Goal: Task Accomplishment & Management: Use online tool/utility

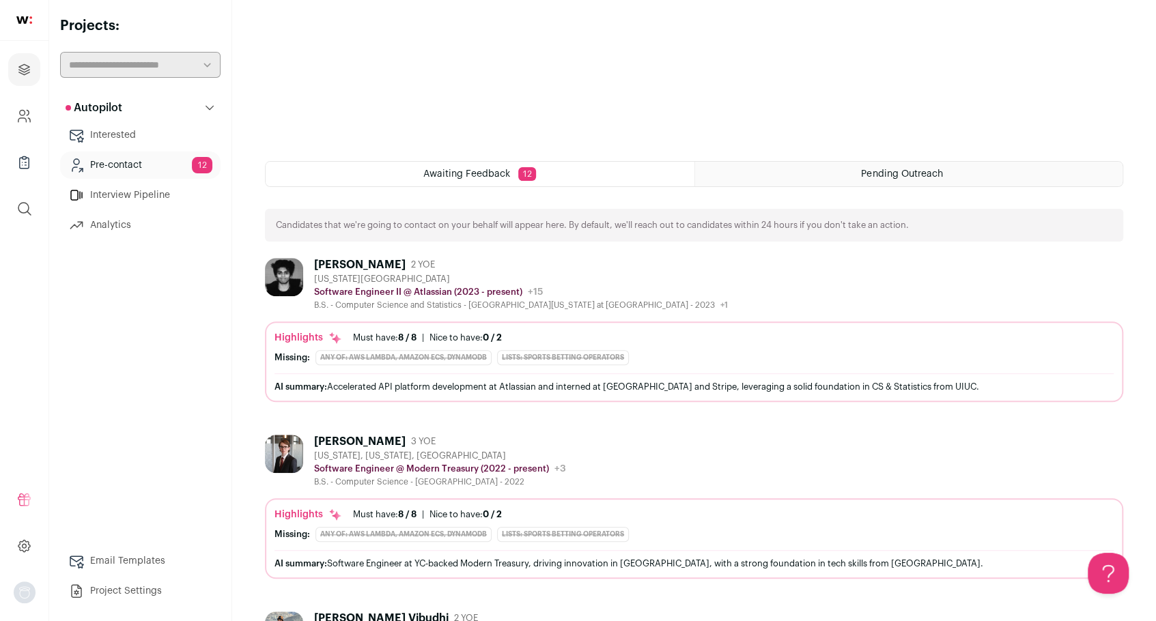
scroll to position [478, 0]
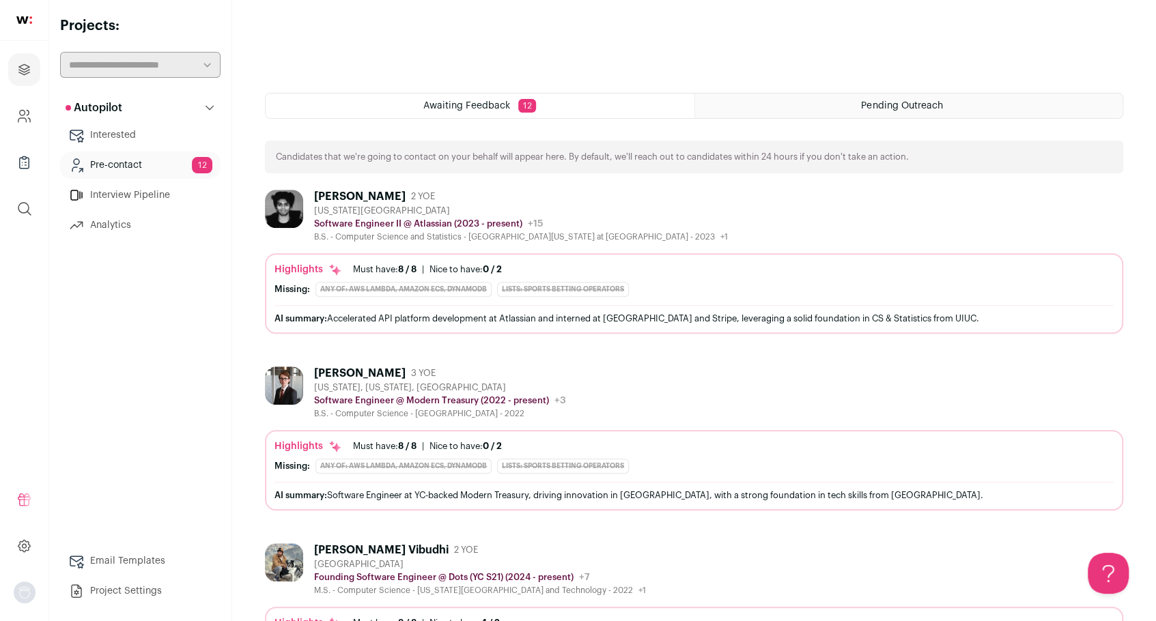
click at [325, 193] on div "[PERSON_NAME]" at bounding box center [360, 197] width 92 height 14
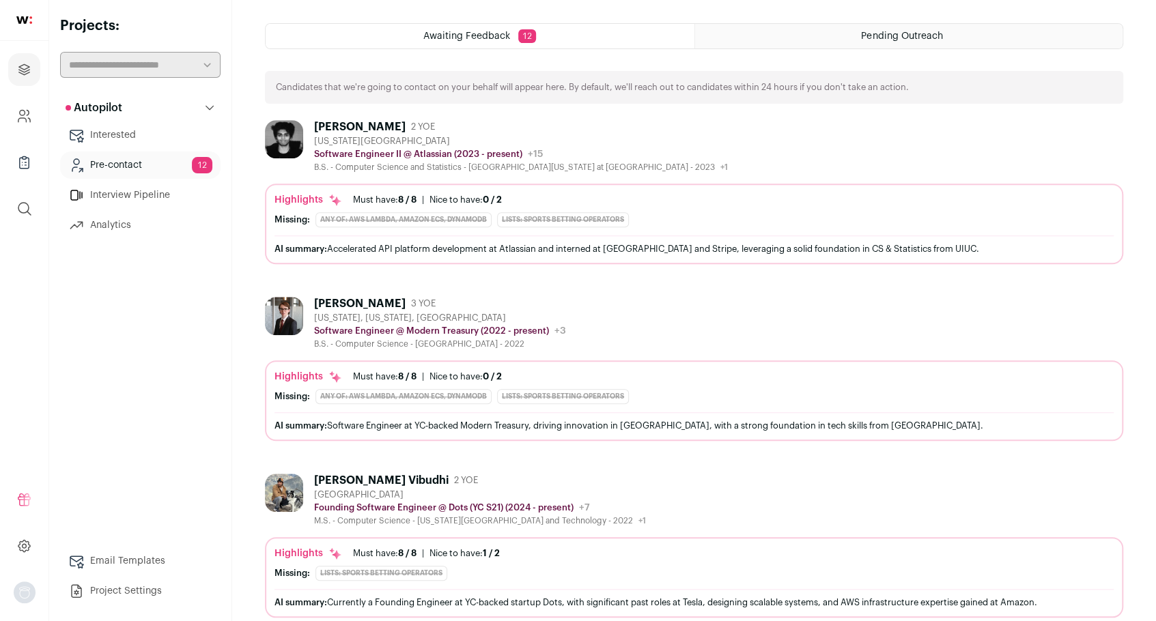
scroll to position [615, 0]
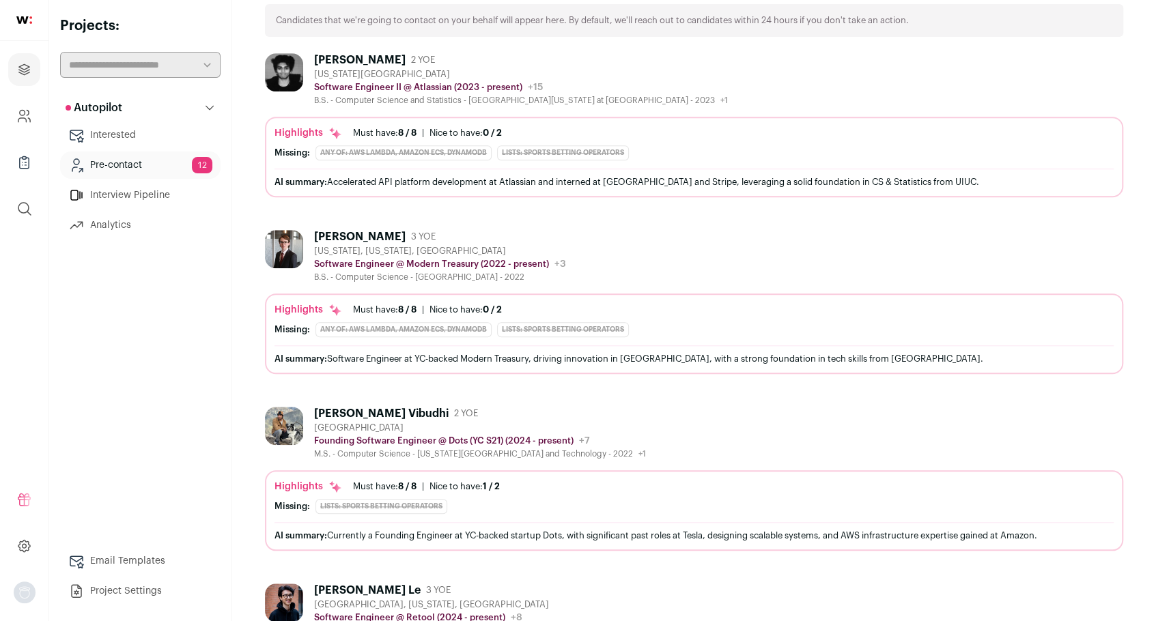
click at [363, 234] on div "[PERSON_NAME]" at bounding box center [360, 237] width 92 height 14
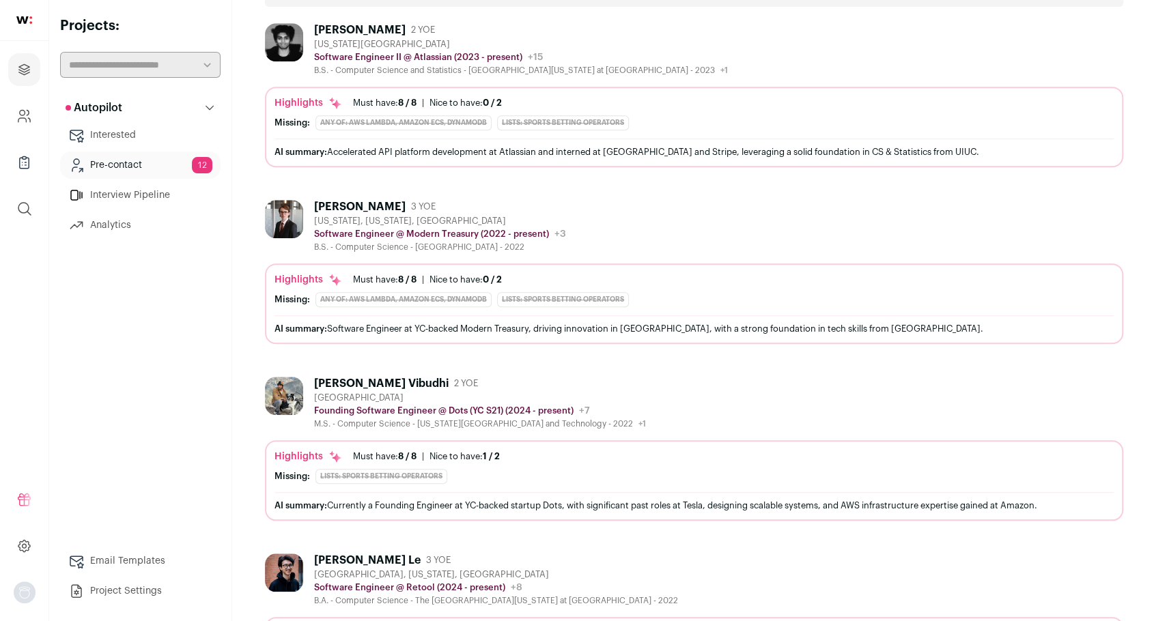
scroll to position [751, 0]
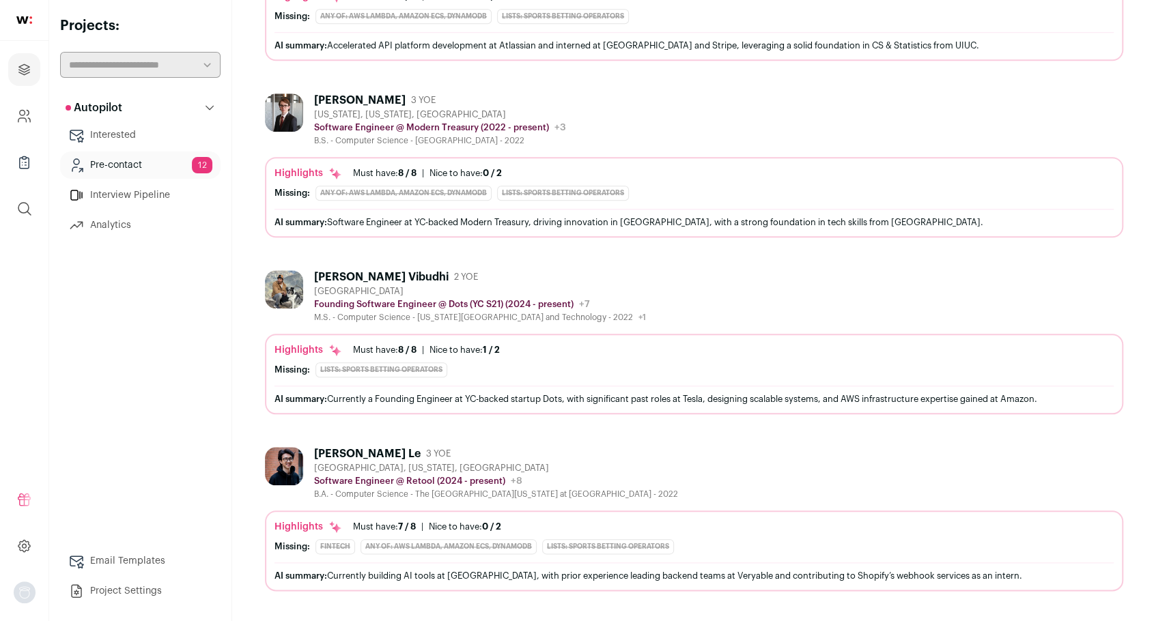
click at [341, 279] on div "[PERSON_NAME] Vibudhi" at bounding box center [381, 277] width 135 height 14
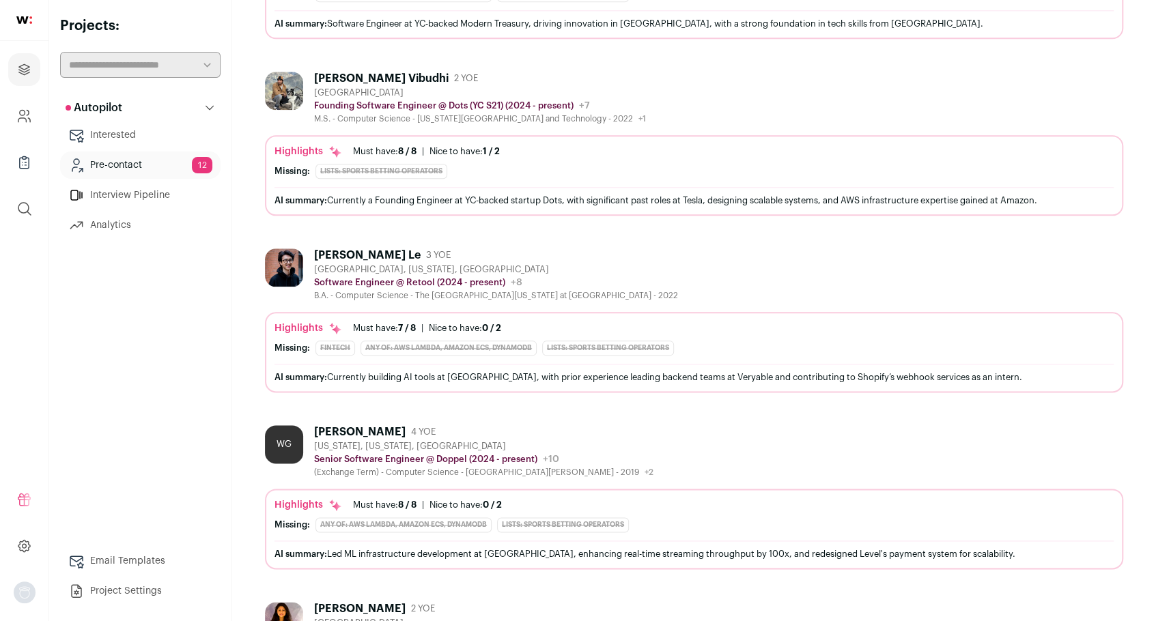
scroll to position [956, 0]
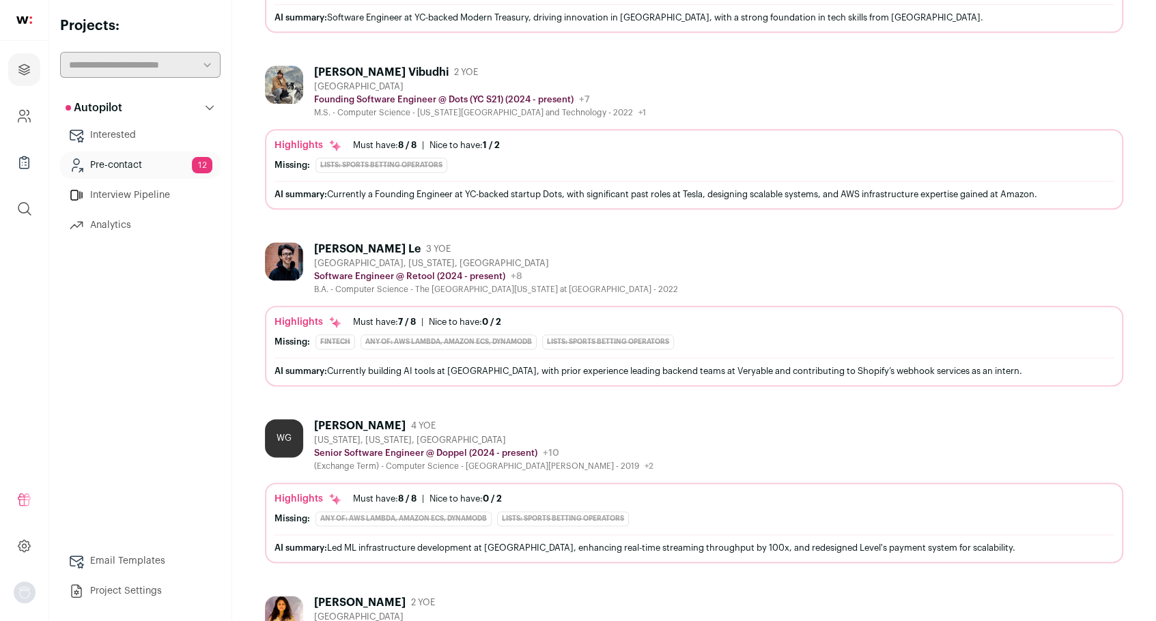
click at [343, 252] on div "[PERSON_NAME] Le" at bounding box center [367, 249] width 107 height 14
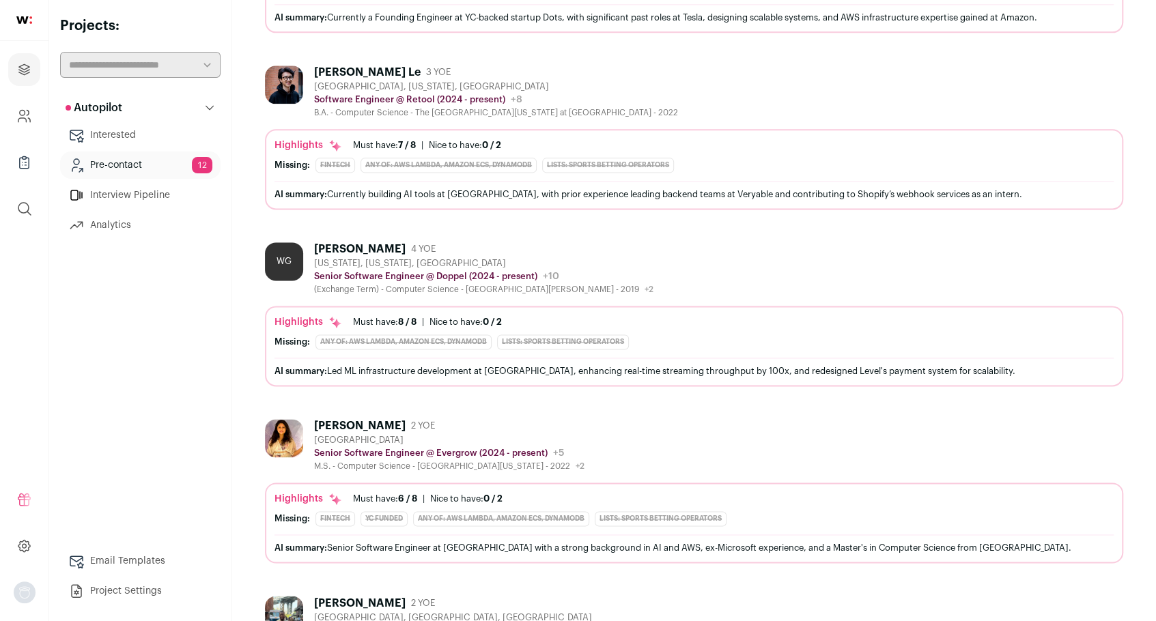
scroll to position [1161, 0]
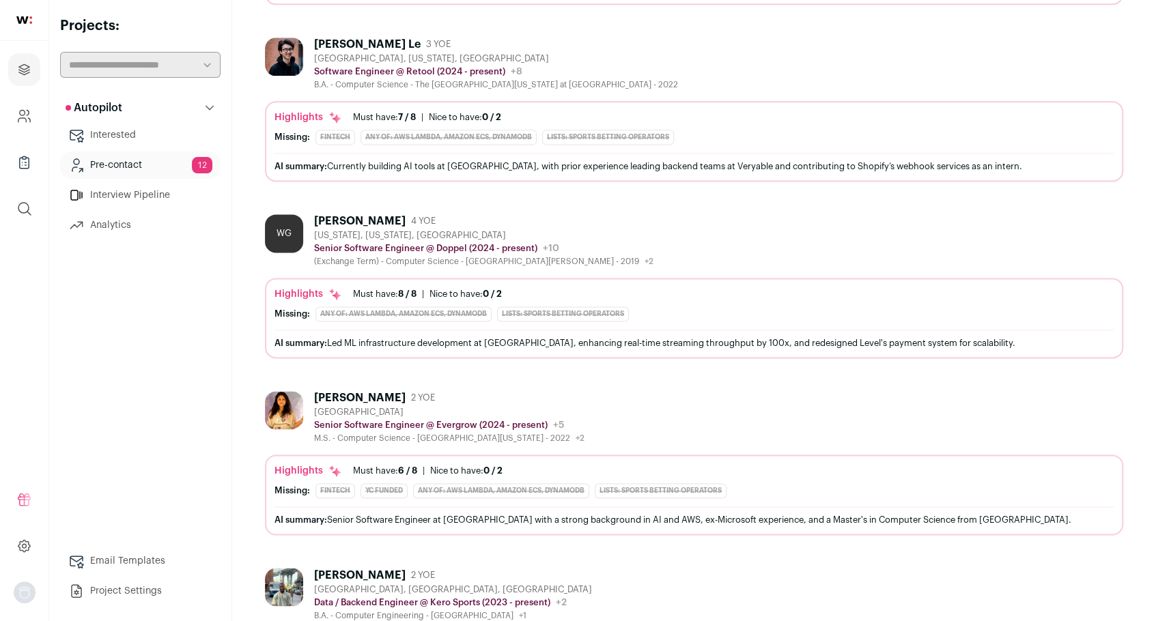
click at [320, 219] on div "[PERSON_NAME]" at bounding box center [360, 221] width 92 height 14
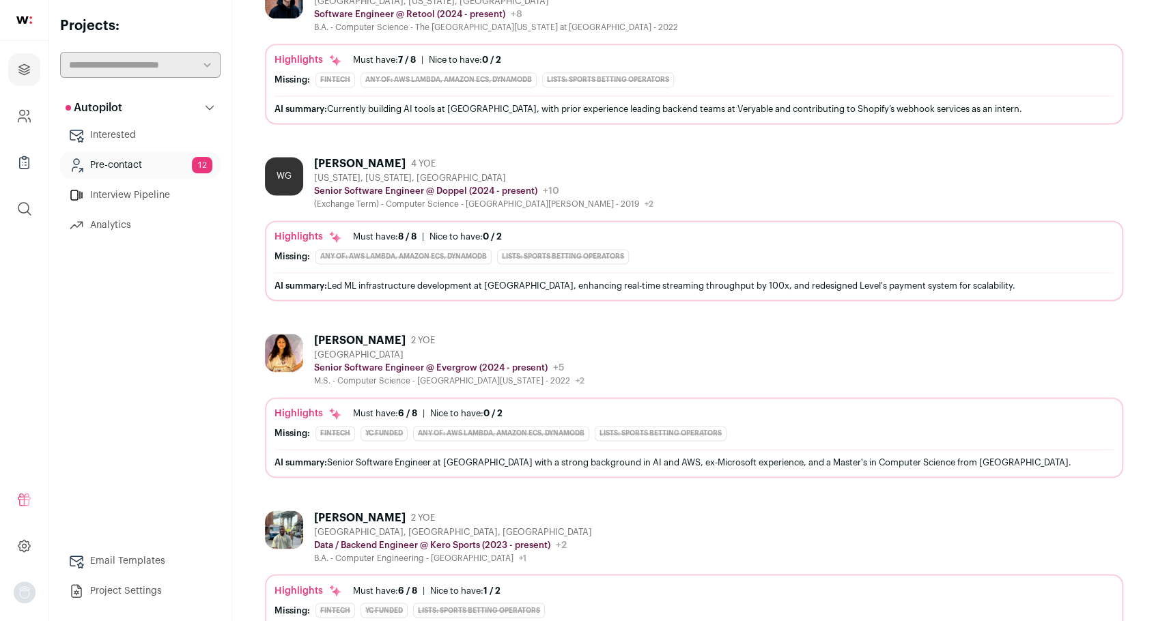
scroll to position [1297, 0]
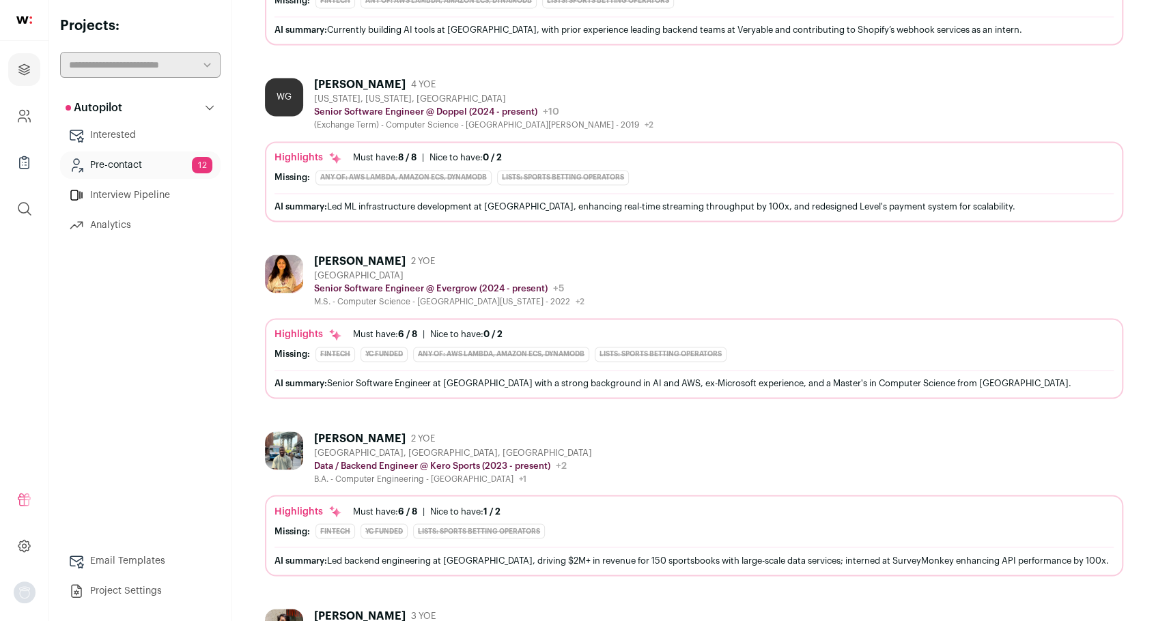
click at [386, 261] on div "[PERSON_NAME]" at bounding box center [360, 262] width 92 height 14
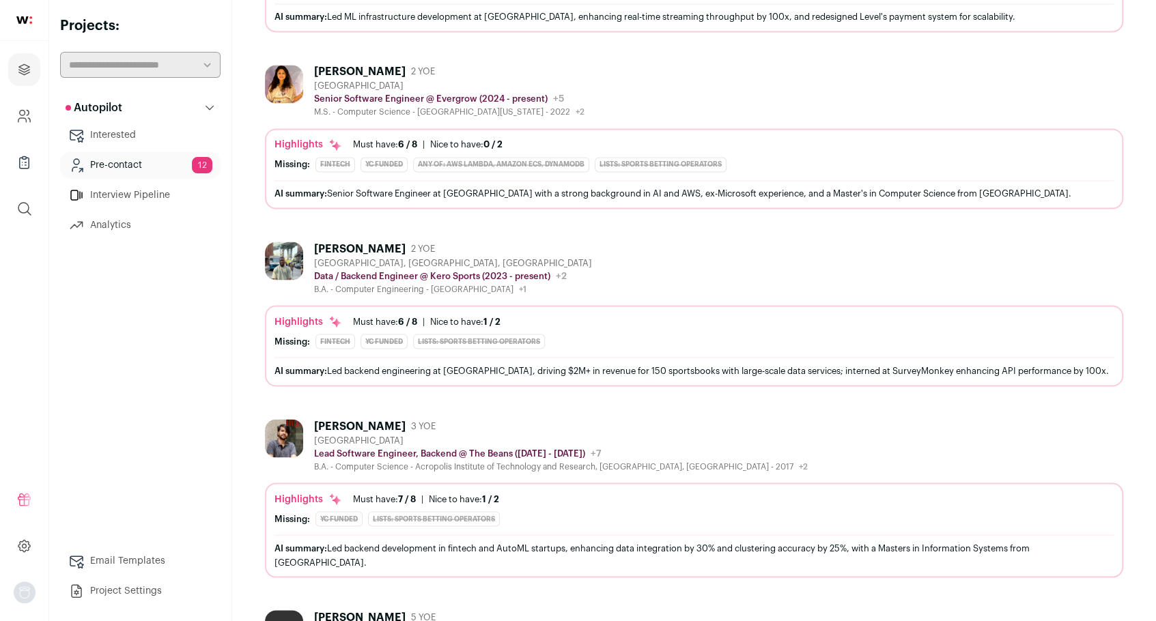
scroll to position [1502, 0]
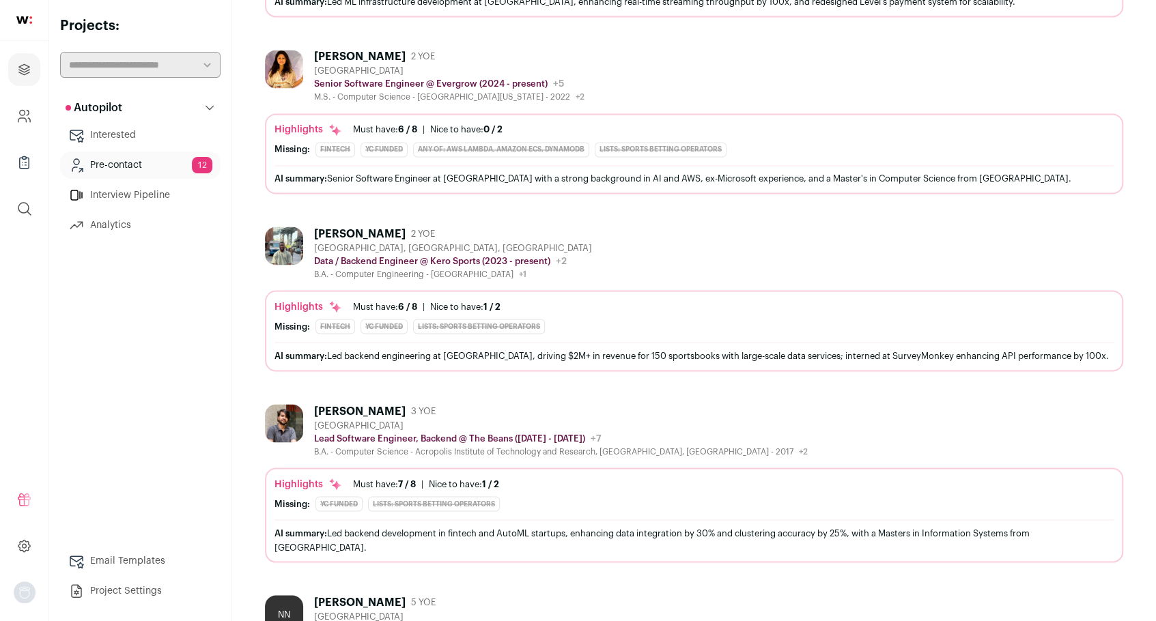
click at [367, 230] on div "[PERSON_NAME]" at bounding box center [360, 234] width 92 height 14
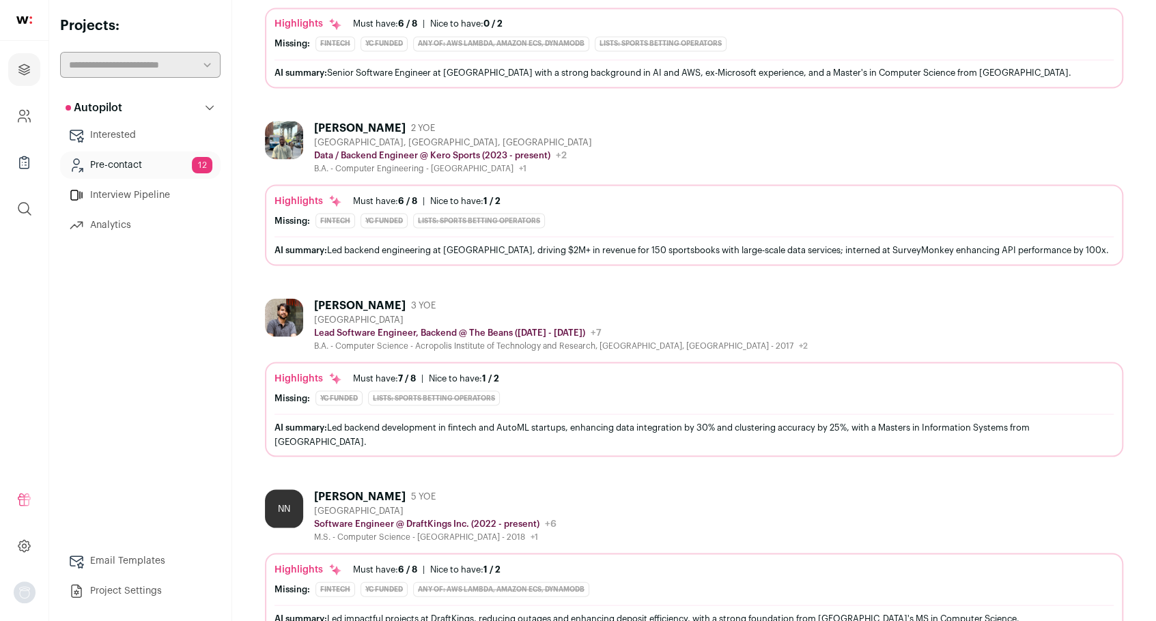
scroll to position [1639, 0]
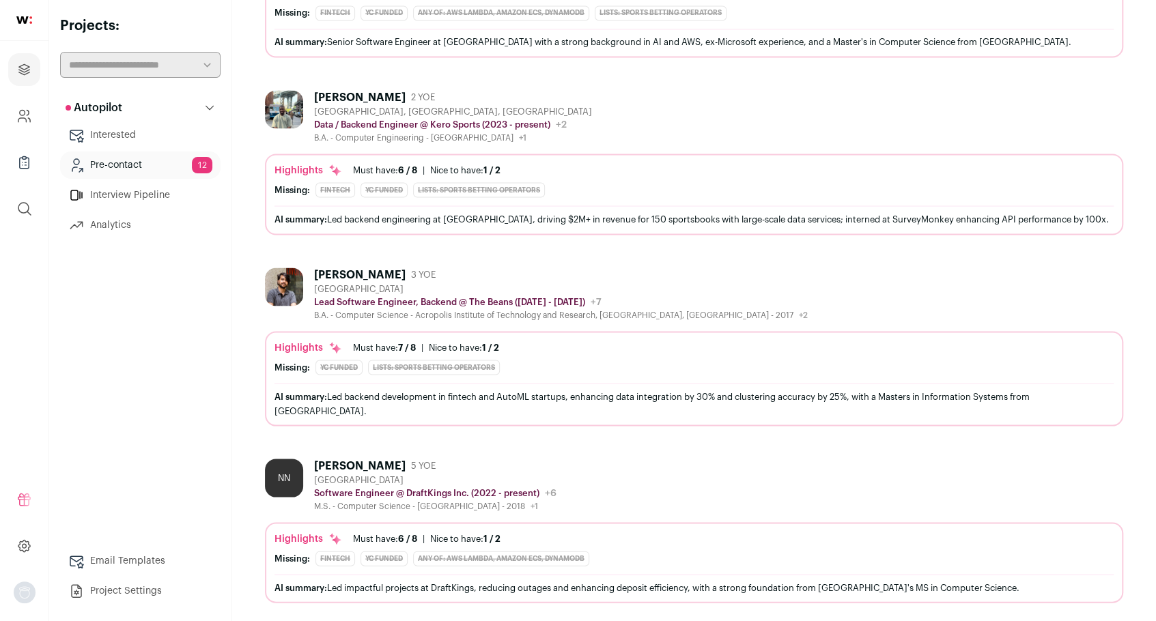
click at [404, 283] on div "[GEOGRAPHIC_DATA]" at bounding box center [561, 288] width 494 height 11
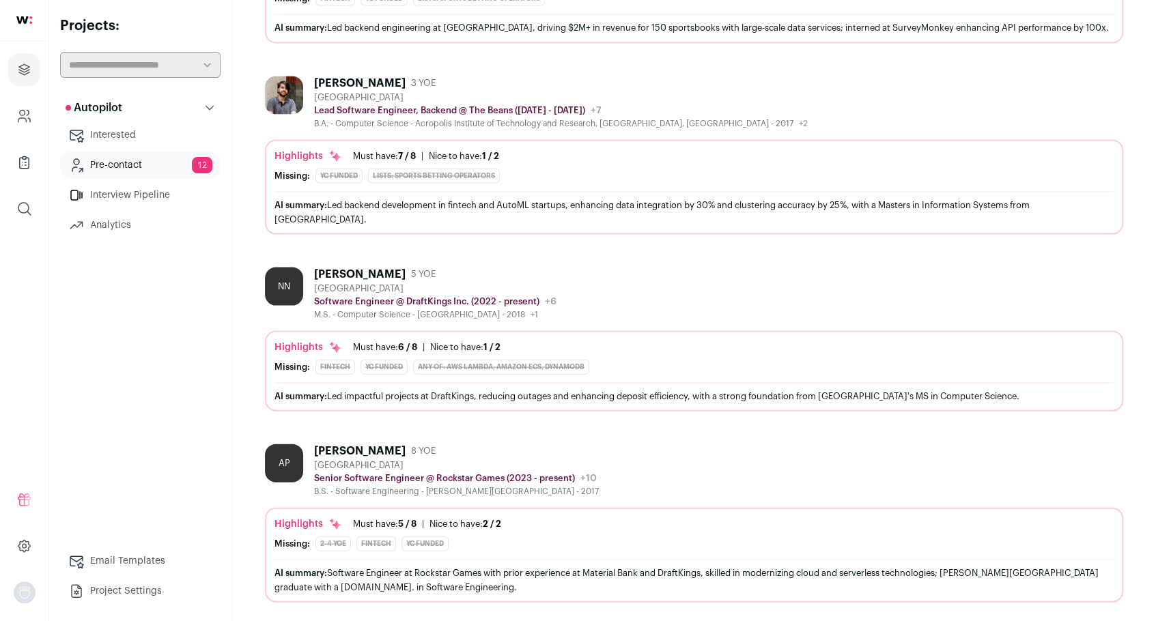
scroll to position [1844, 0]
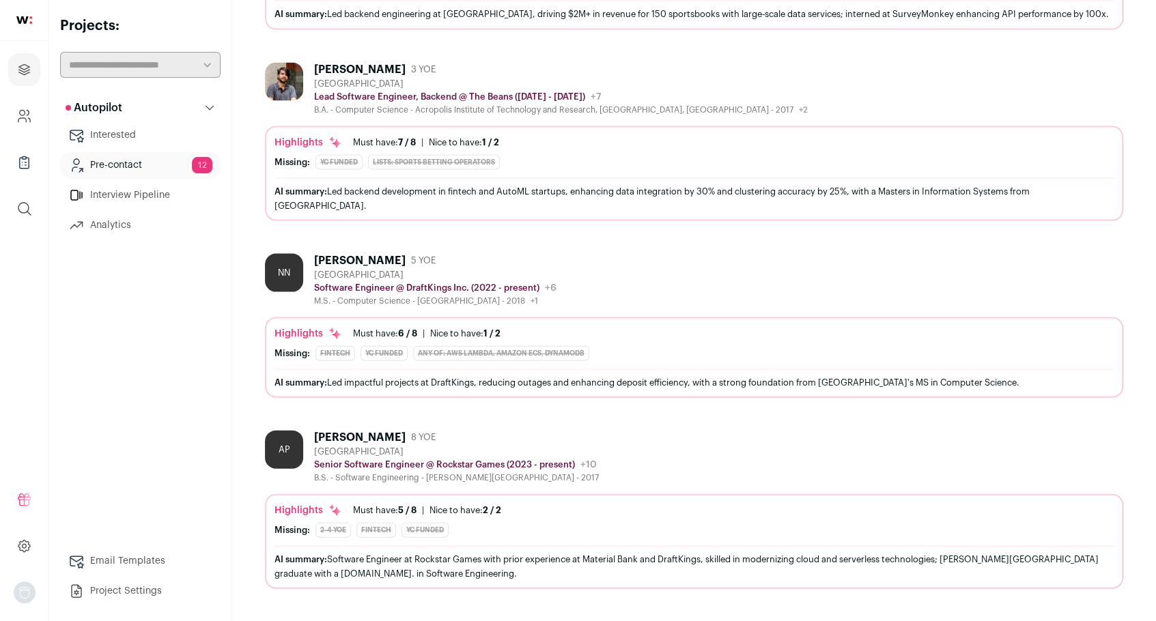
click at [326, 256] on div "[PERSON_NAME]" at bounding box center [360, 261] width 92 height 14
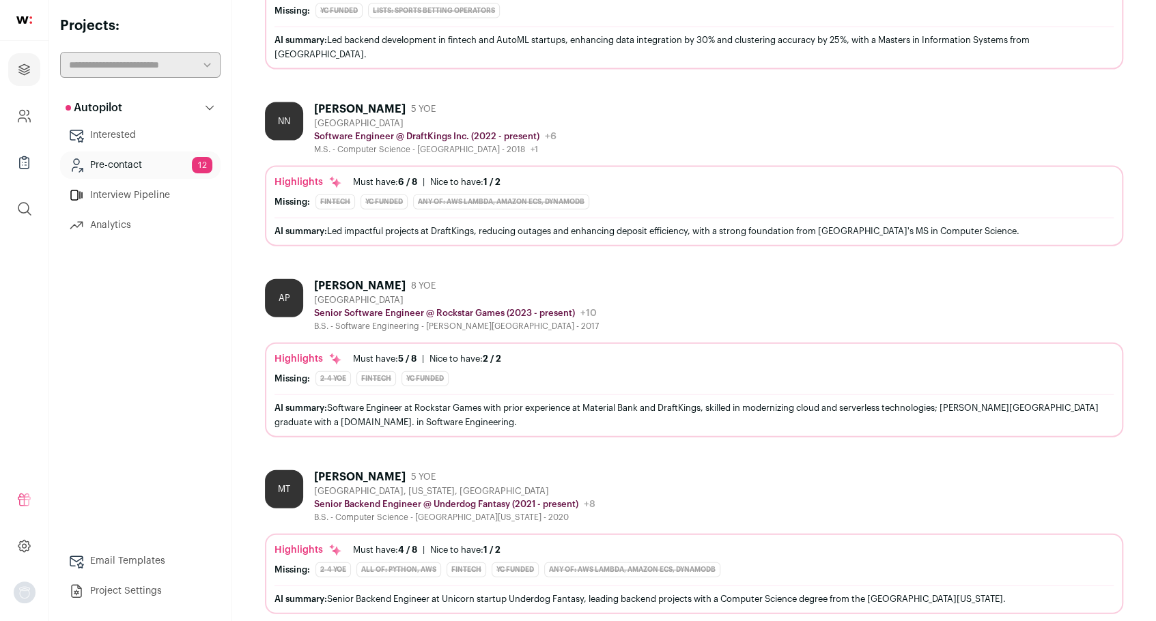
scroll to position [2049, 0]
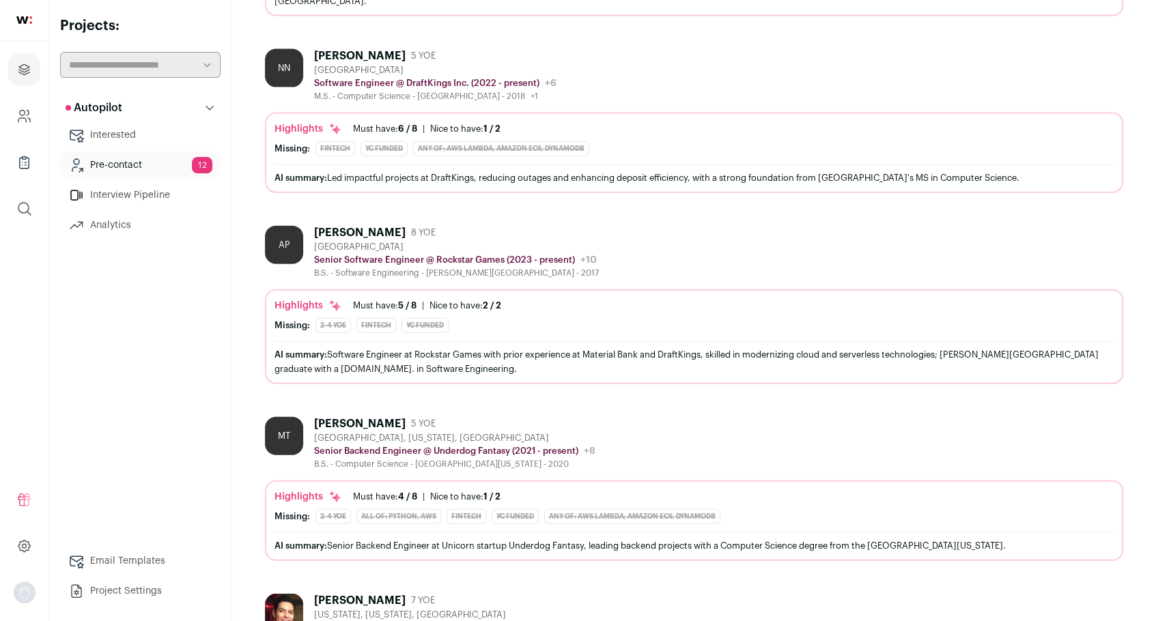
click at [348, 229] on div "[PERSON_NAME]" at bounding box center [360, 233] width 92 height 14
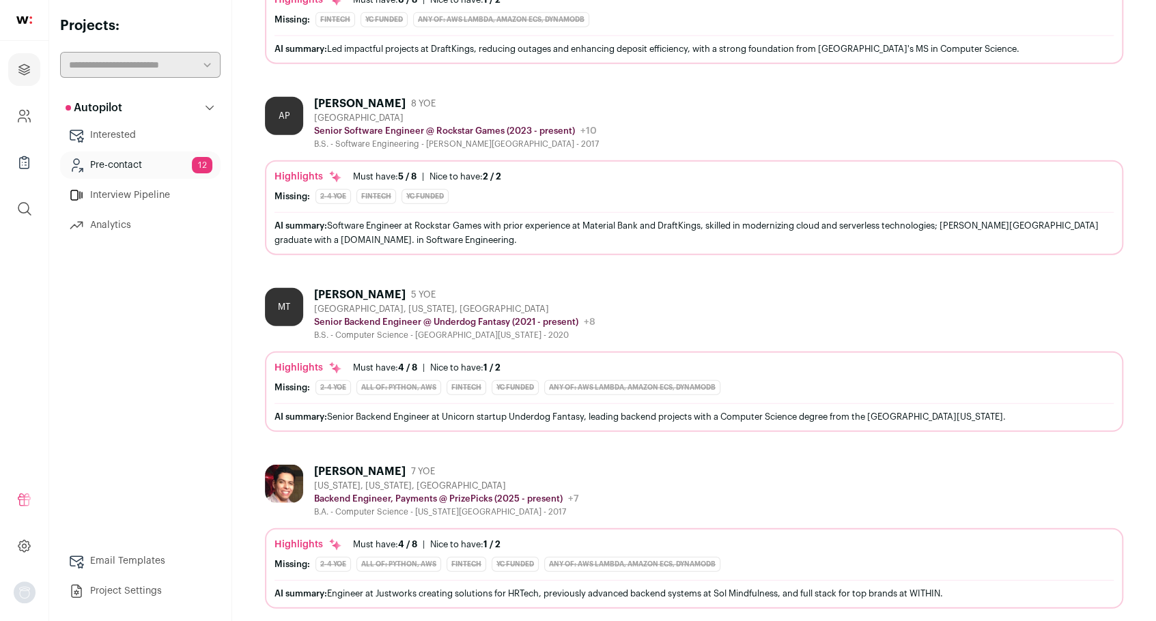
scroll to position [2181, 0]
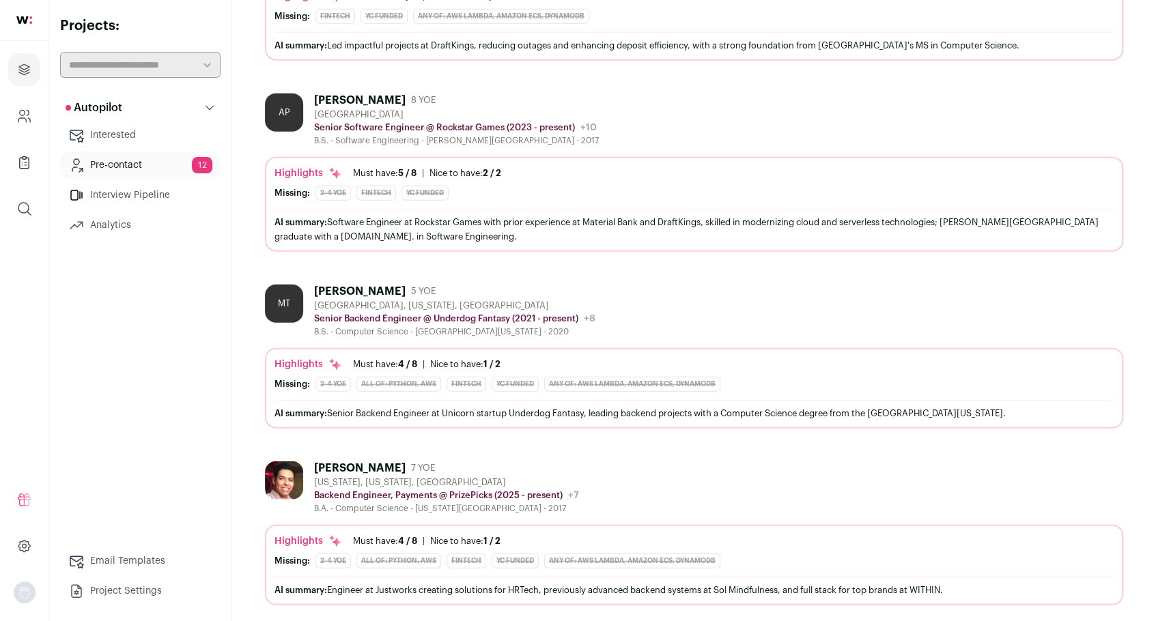
click at [352, 287] on div "[PERSON_NAME]" at bounding box center [360, 292] width 92 height 14
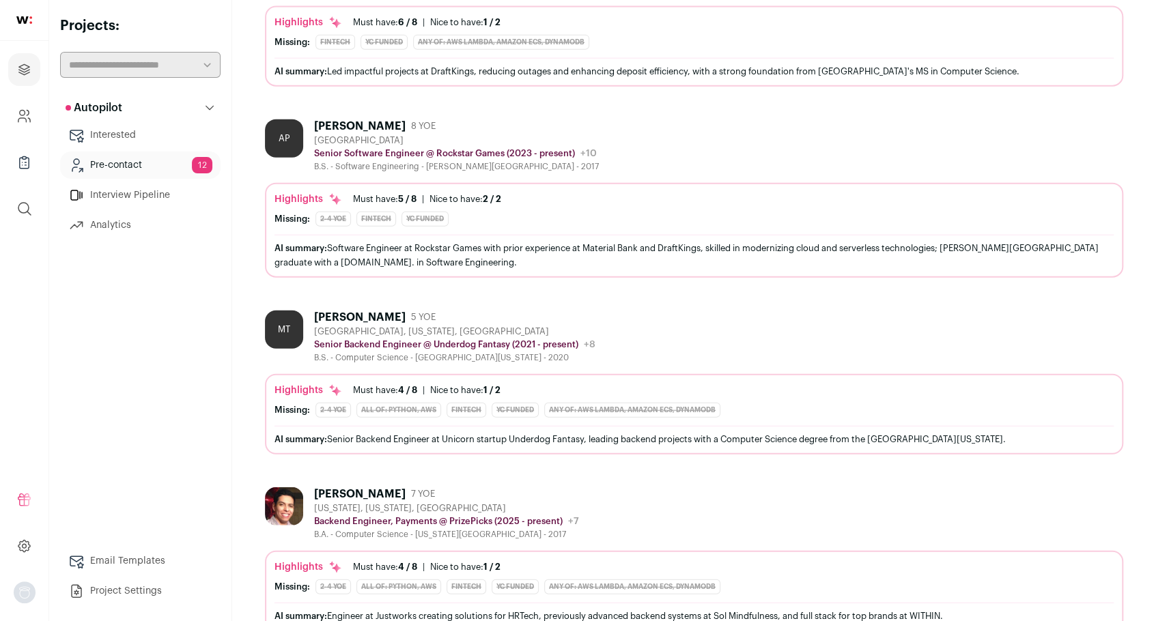
scroll to position [2181, 0]
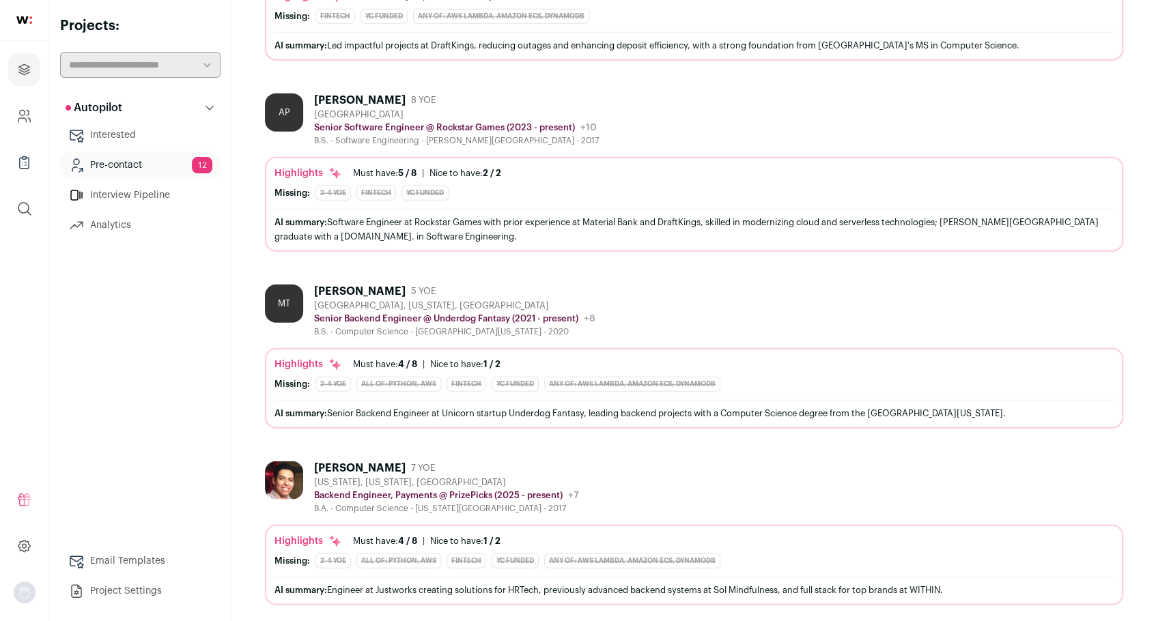
click at [350, 462] on div "[PERSON_NAME]" at bounding box center [360, 469] width 92 height 14
